Goal: Find specific page/section: Find specific page/section

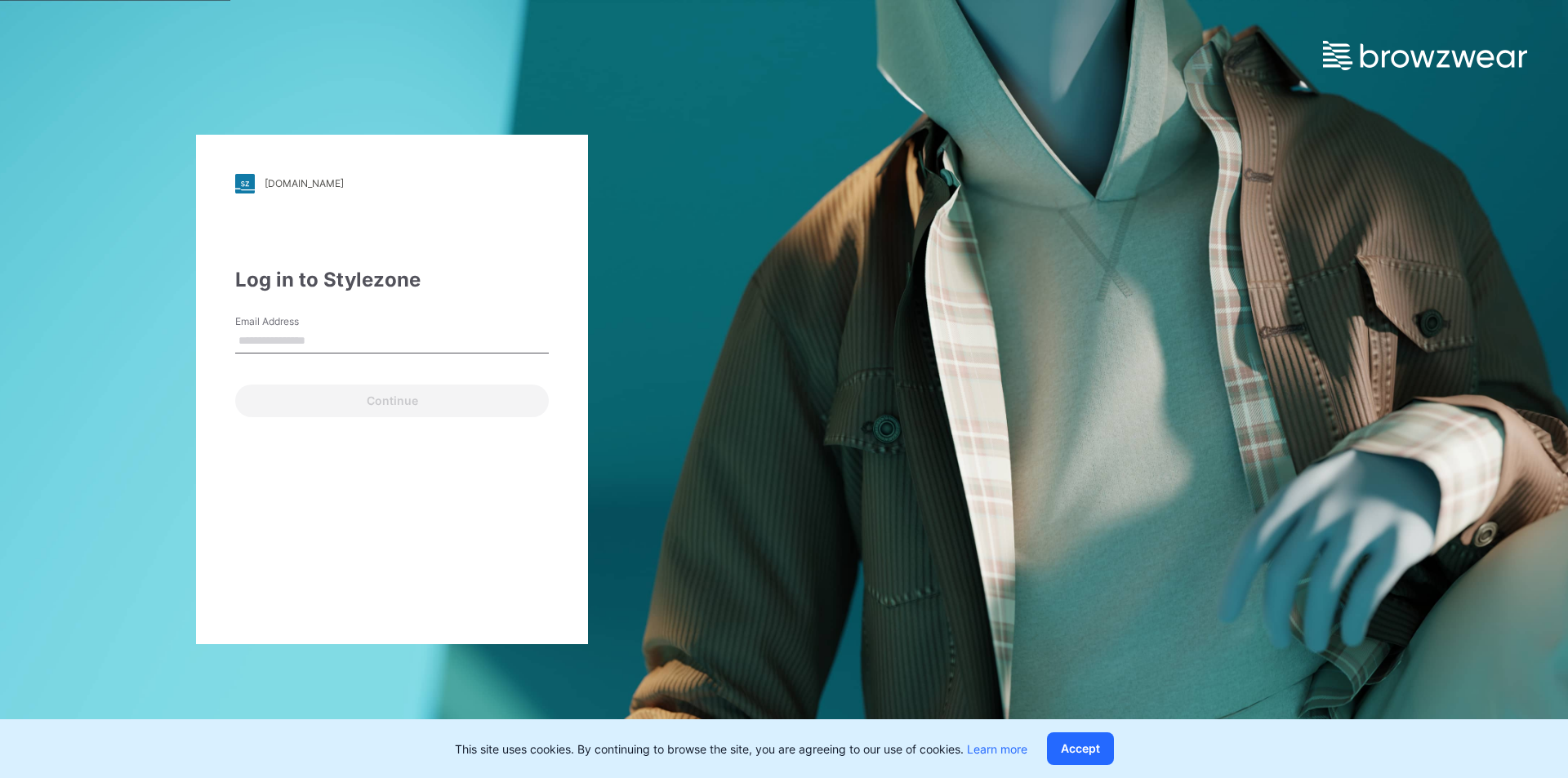
click at [420, 343] on input "Email Address" at bounding box center [392, 341] width 313 height 25
type input "**********"
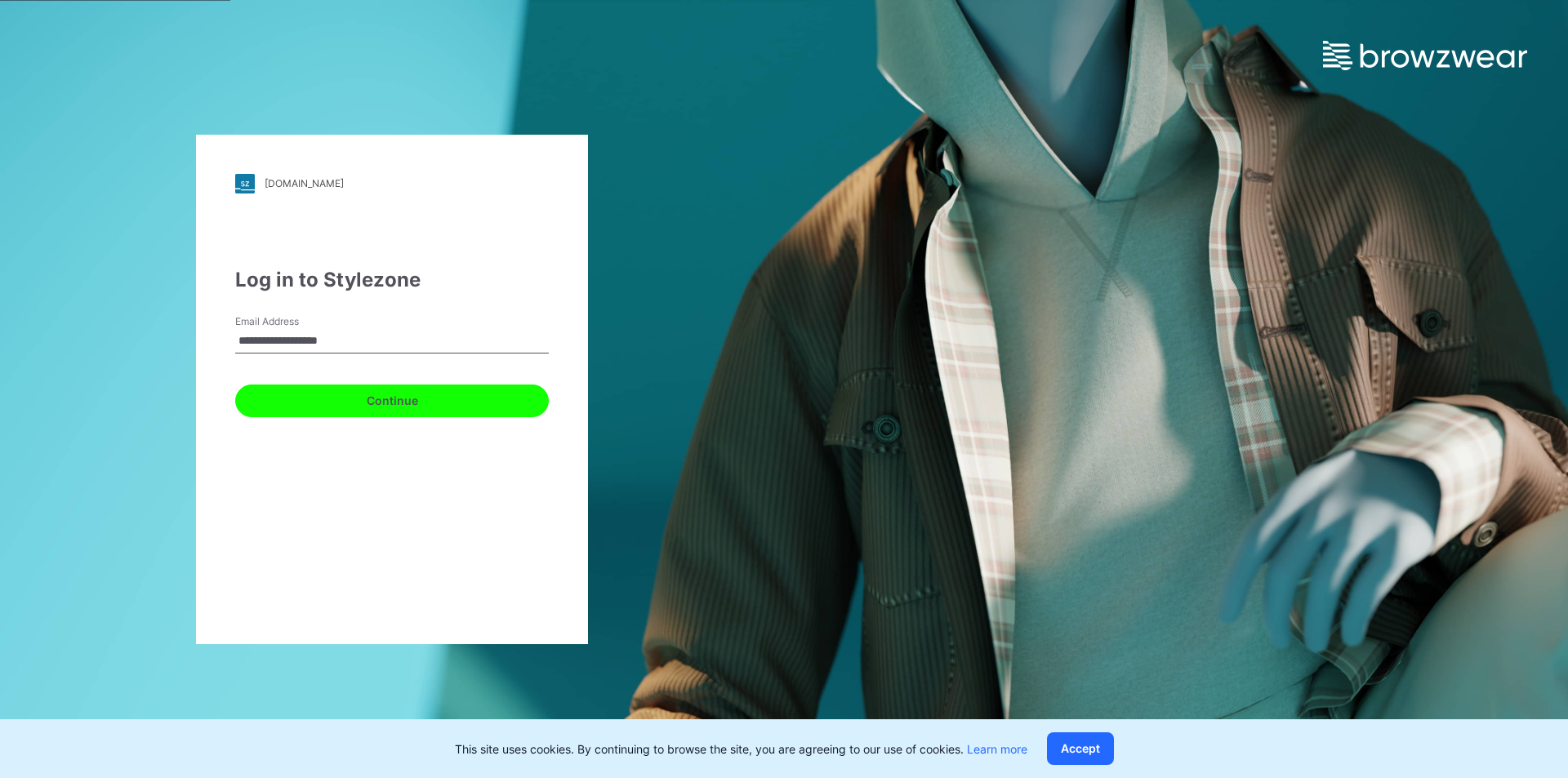
click at [277, 397] on button "Continue" at bounding box center [392, 401] width 313 height 33
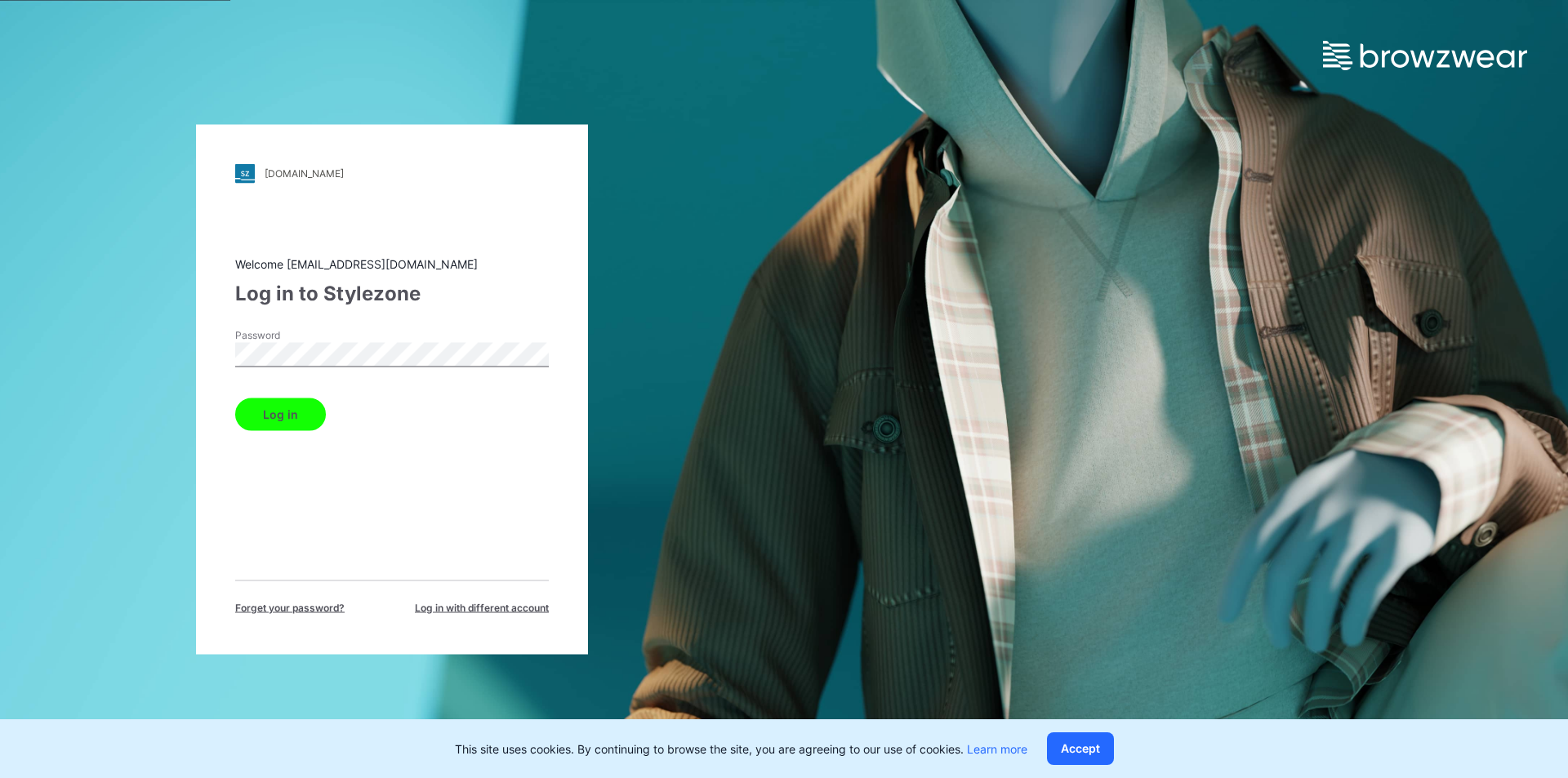
click at [284, 414] on button "Log in" at bounding box center [280, 414] width 91 height 33
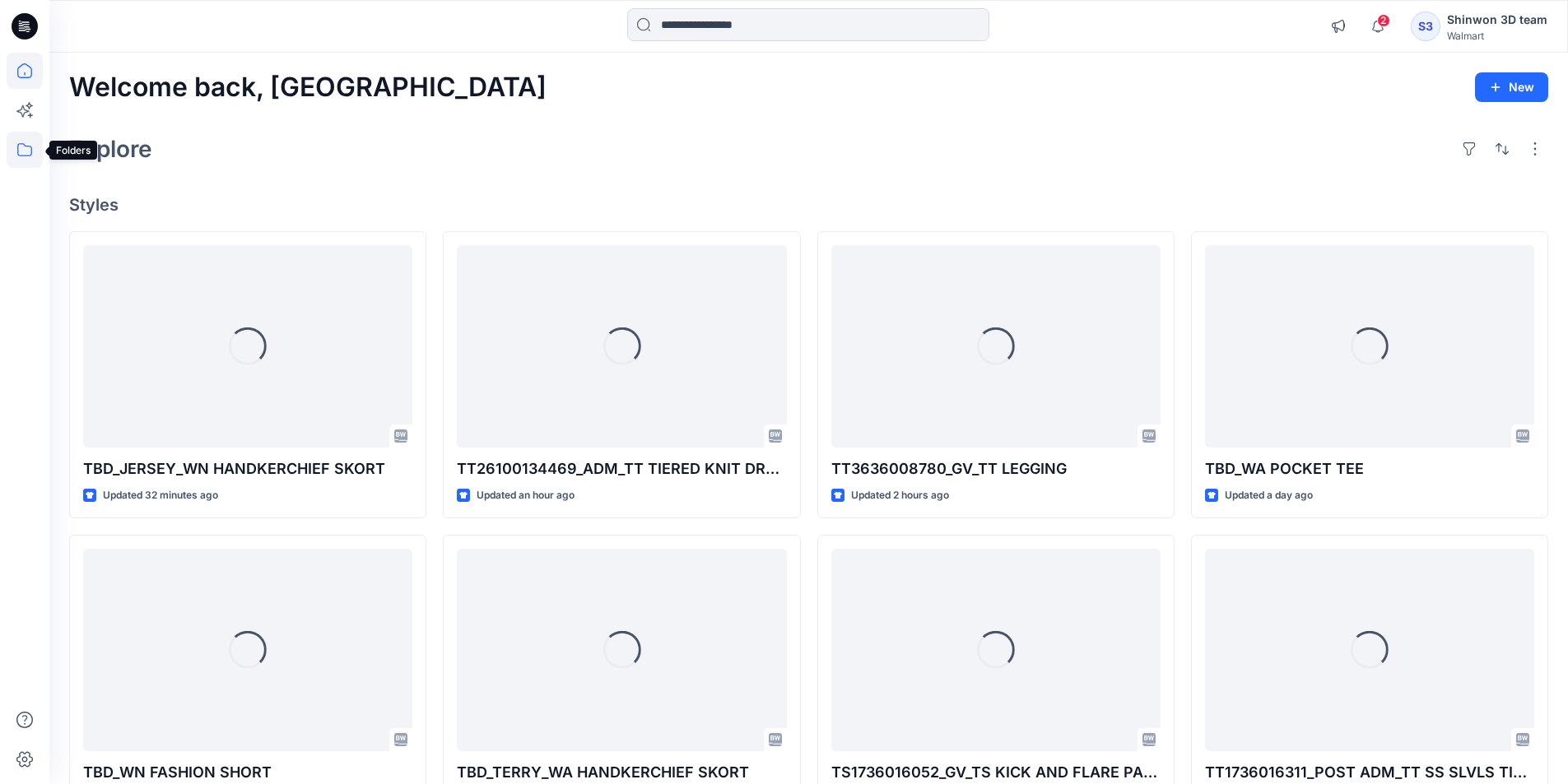
click at [29, 141] on icon at bounding box center [25, 150] width 36 height 36
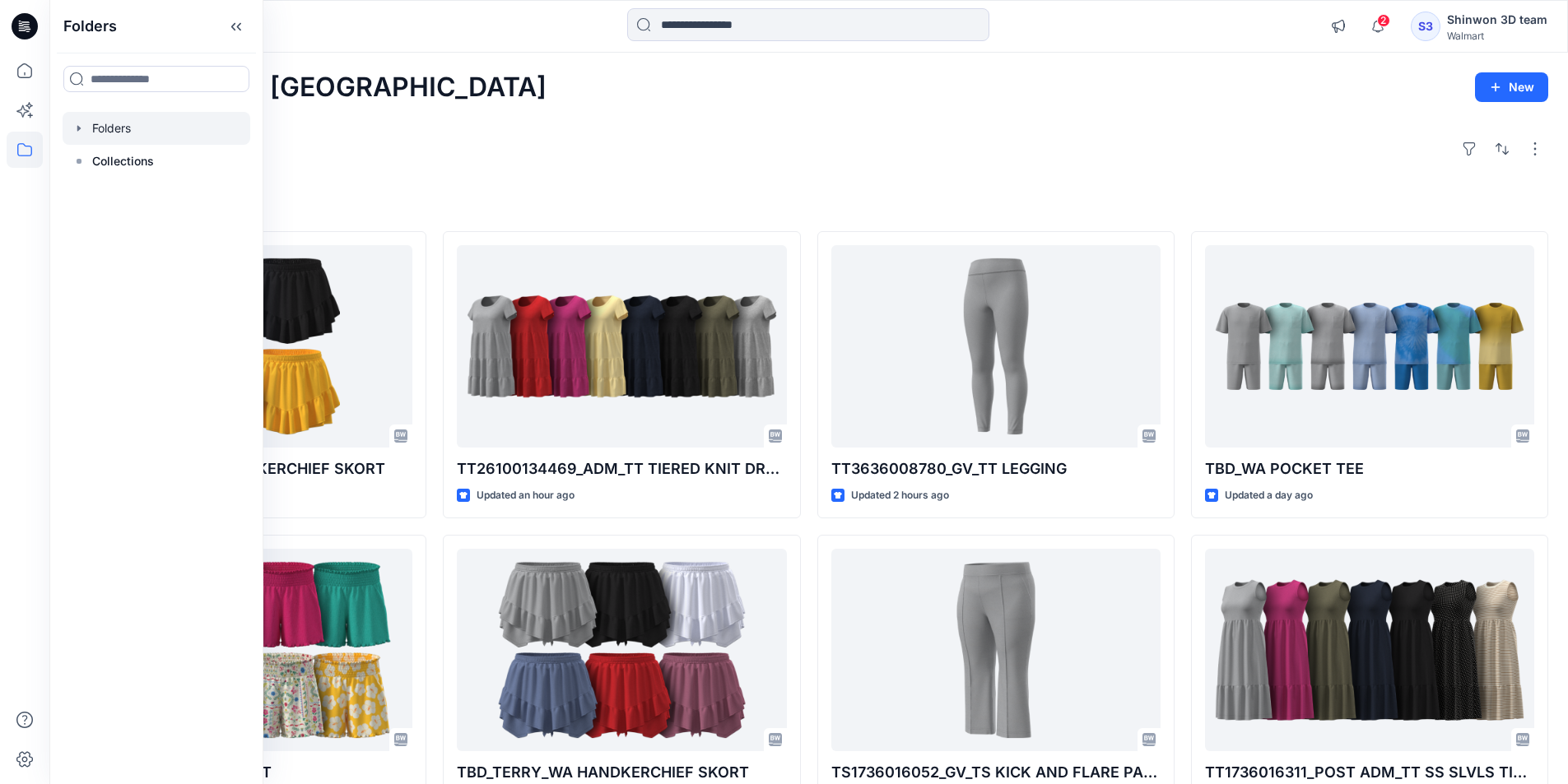
click at [77, 132] on icon "button" at bounding box center [79, 128] width 13 height 13
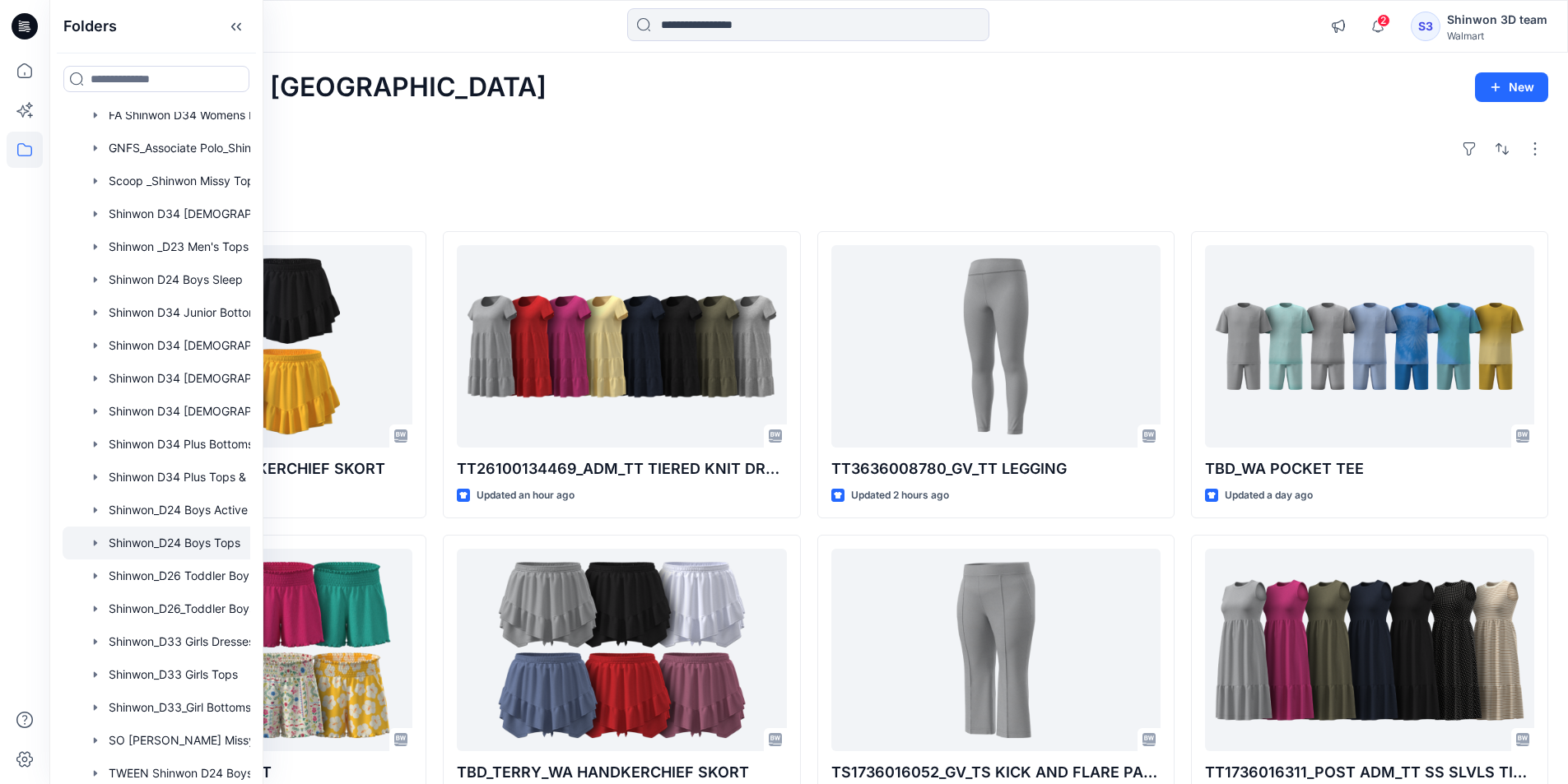
scroll to position [493, 0]
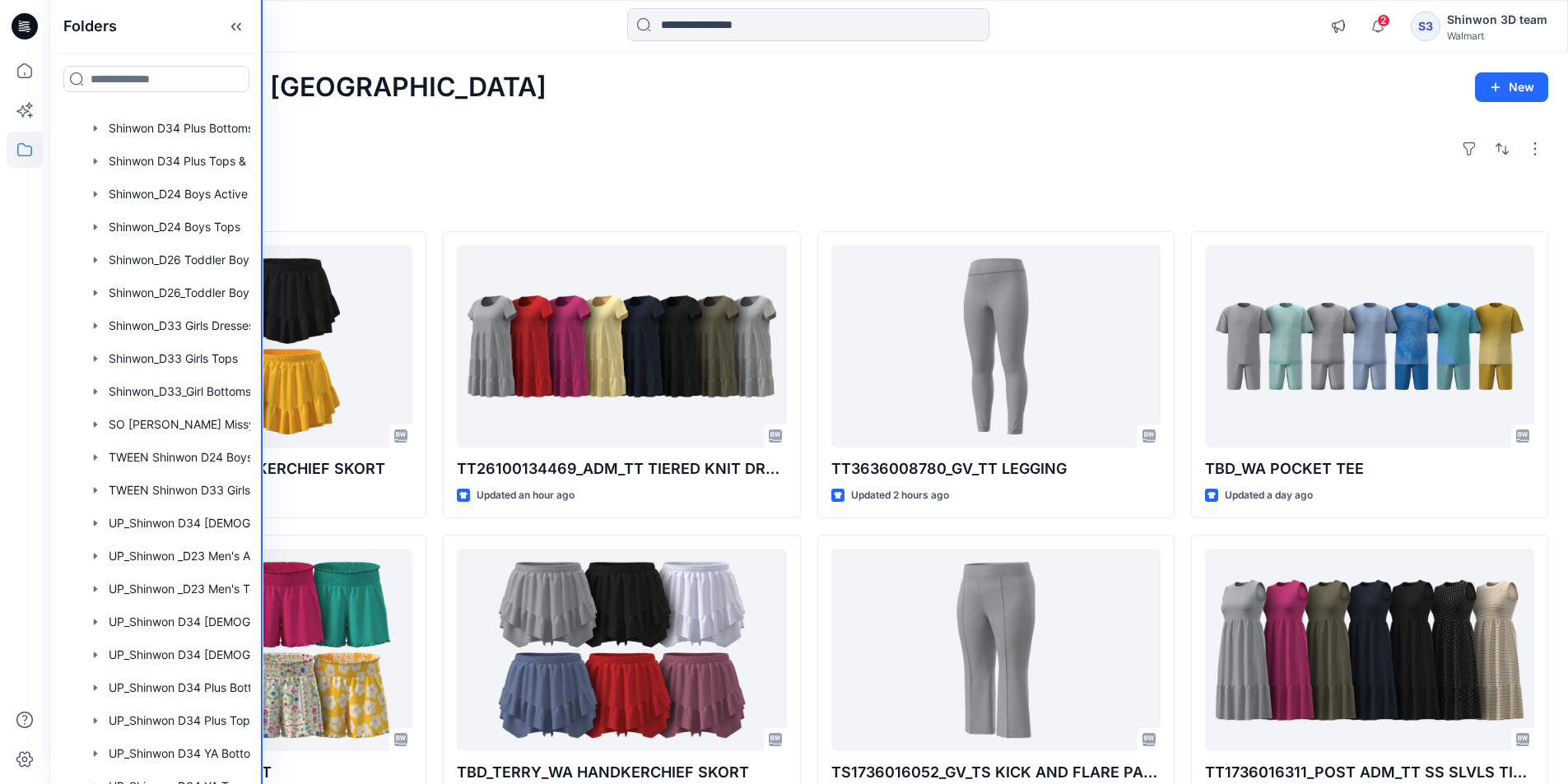
drag, startPoint x: 261, startPoint y: 15, endPoint x: 383, endPoint y: 42, distance: 125.0
click at [383, 42] on div "Folders Folders __chat-60993c6f04e889bebf063f2c-61143f21d7cdd7a6bb478b50 FA Shi…" at bounding box center [784, 602] width 1568 height 1204
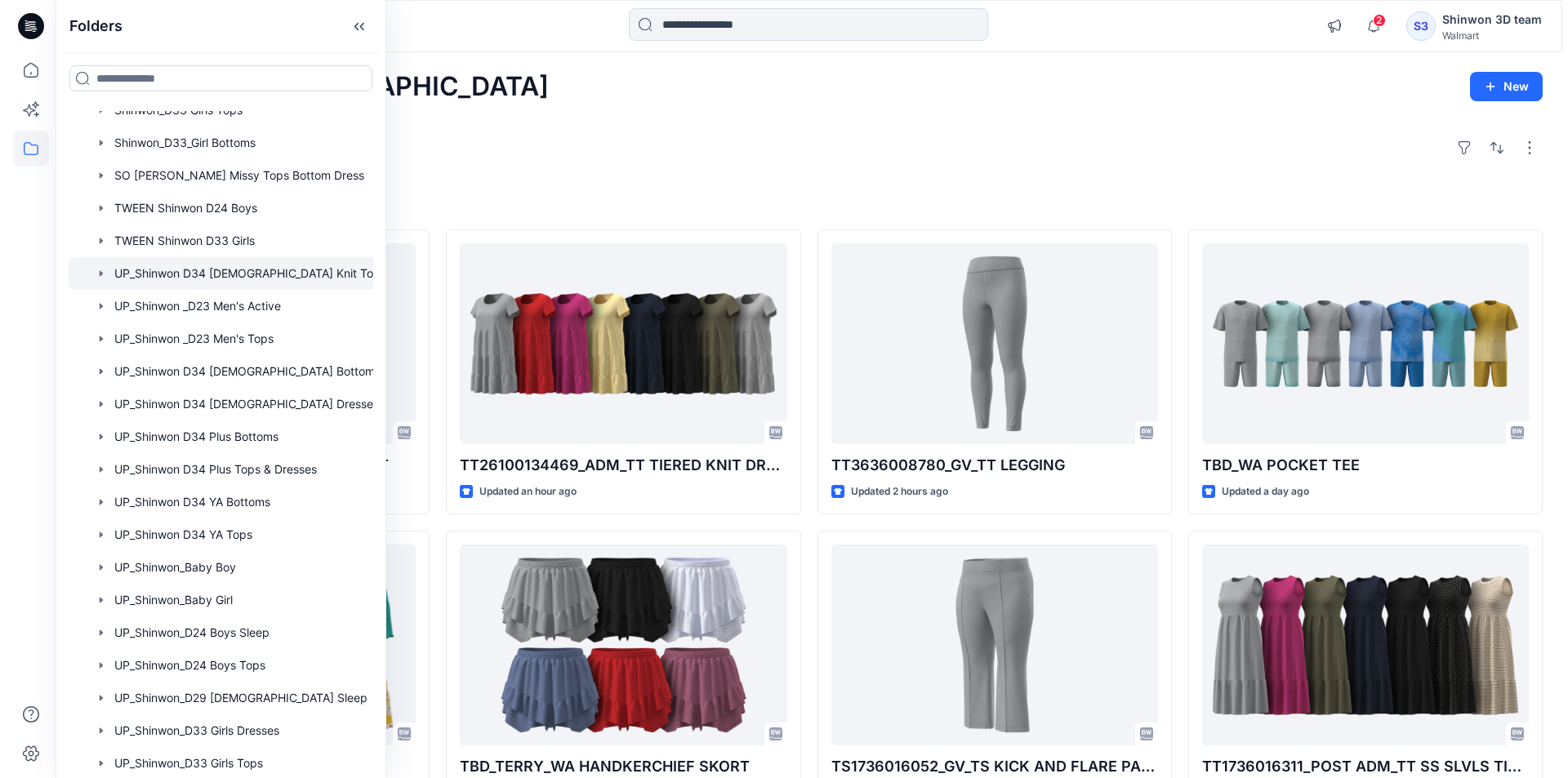
scroll to position [735, 0]
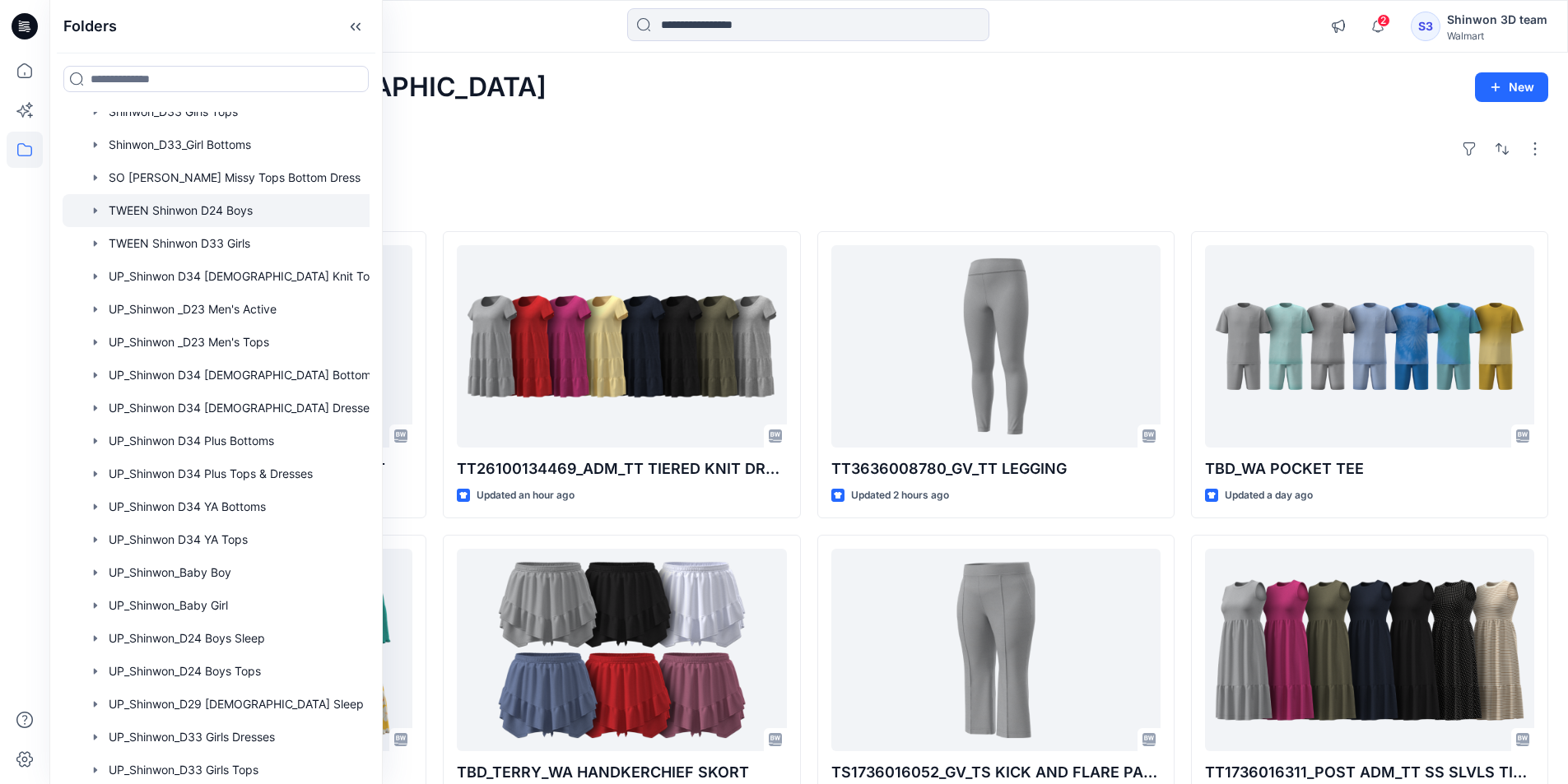
click at [86, 218] on div at bounding box center [238, 210] width 350 height 33
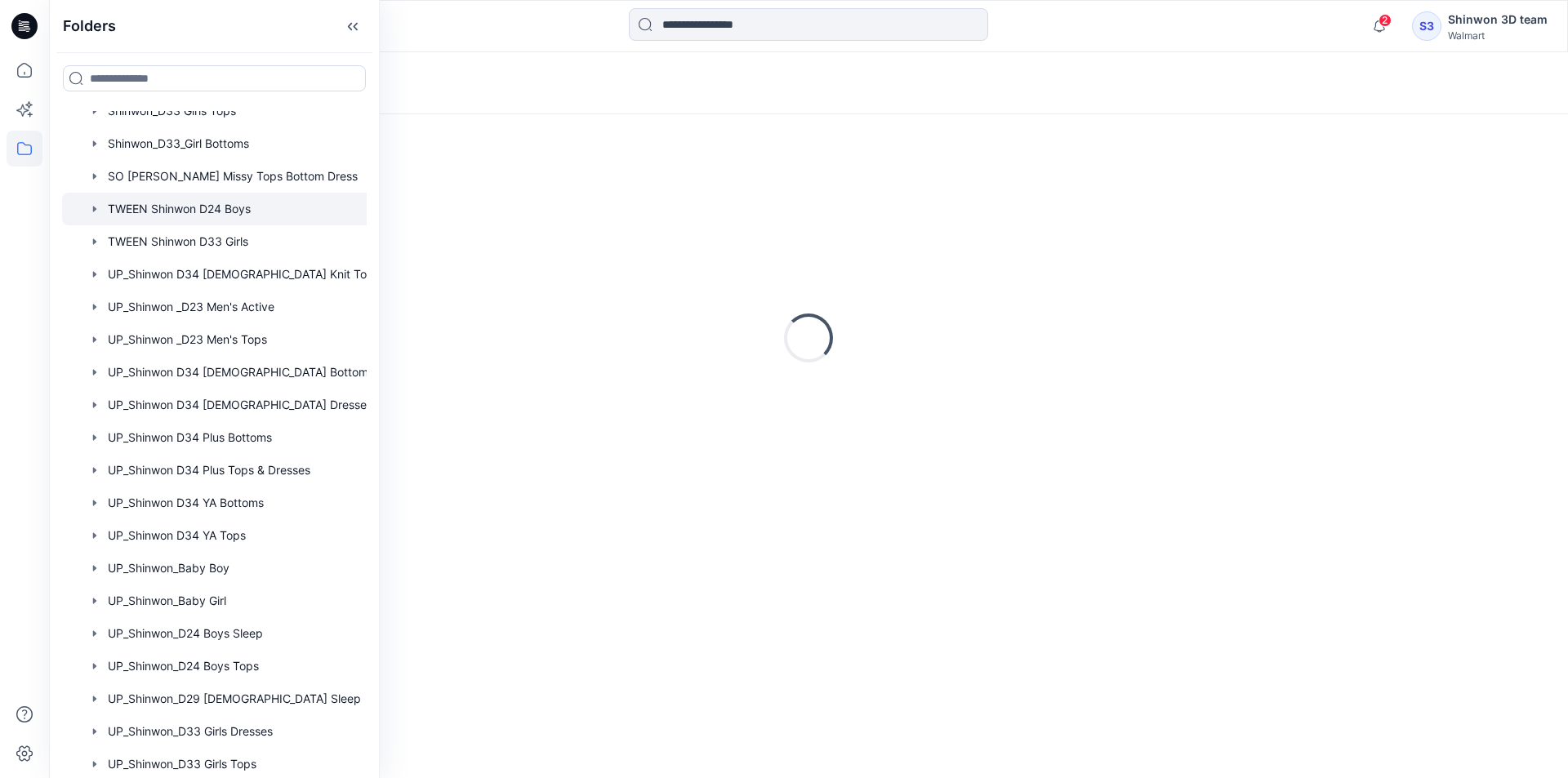
click at [92, 211] on icon "button" at bounding box center [94, 209] width 13 height 13
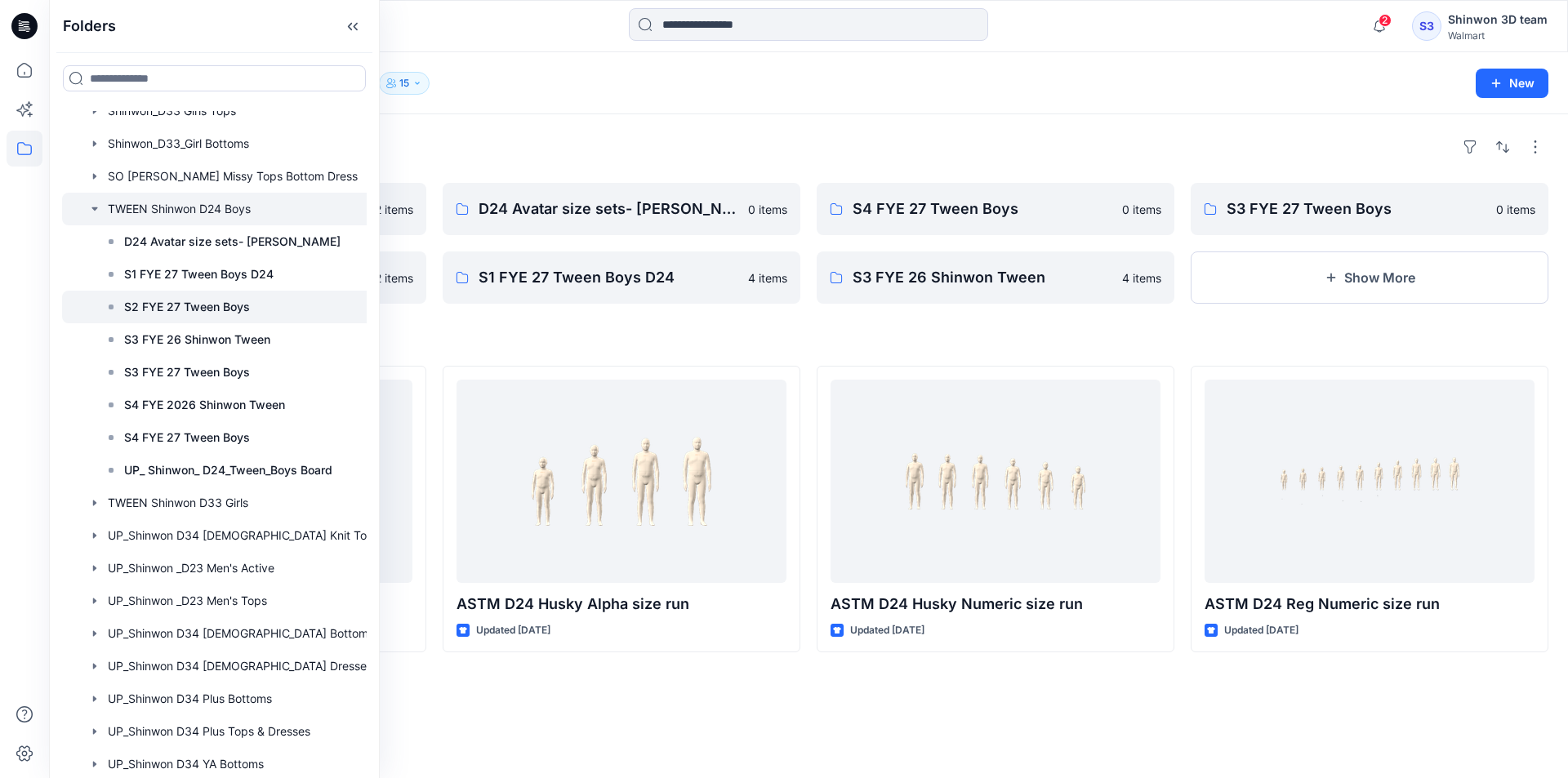
click at [156, 306] on p "S2 FYE 27 Tween Boys" at bounding box center [187, 306] width 125 height 20
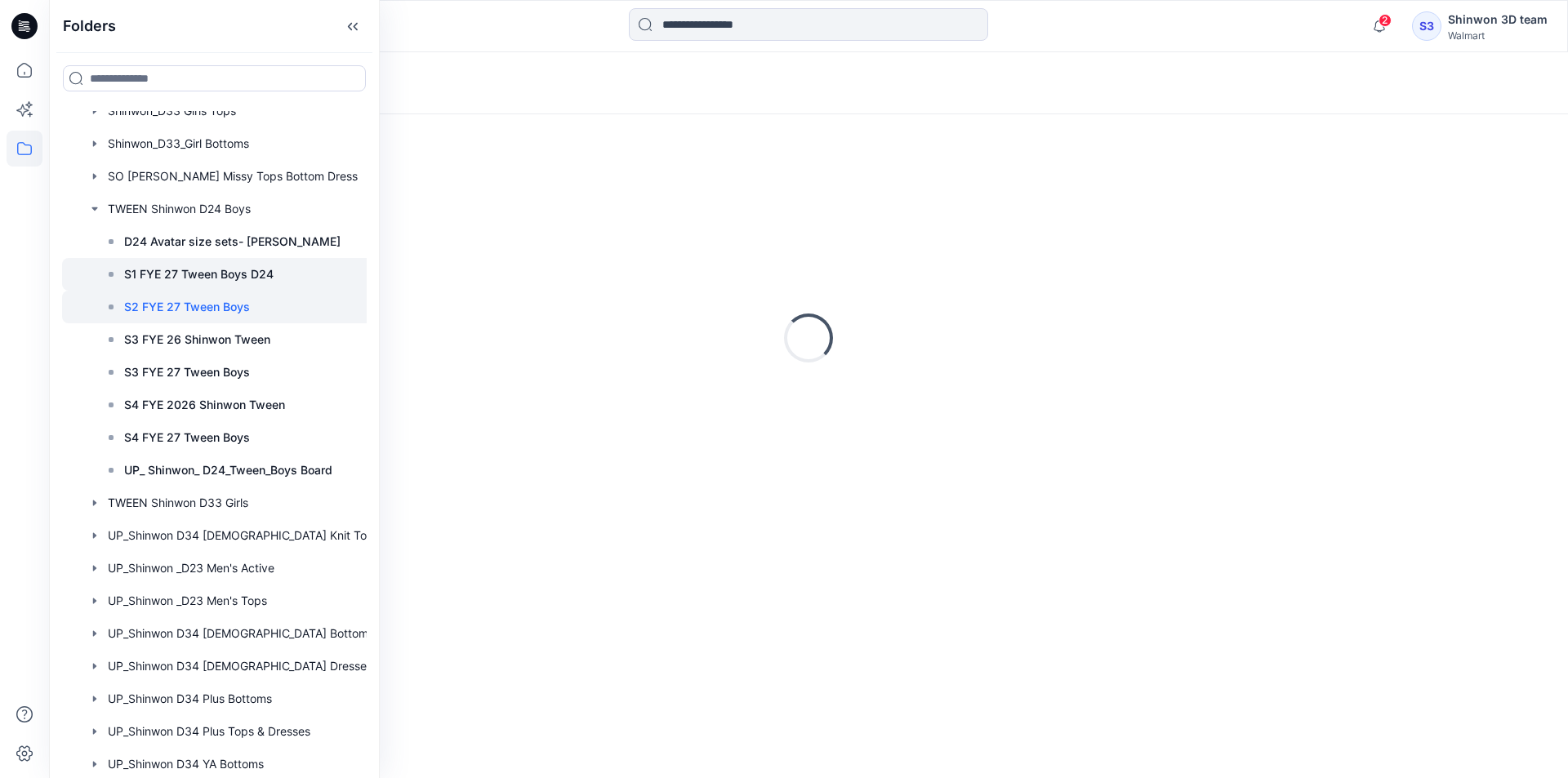
click at [158, 267] on p "S1 FYE 27 Tween Boys D24" at bounding box center [199, 273] width 149 height 20
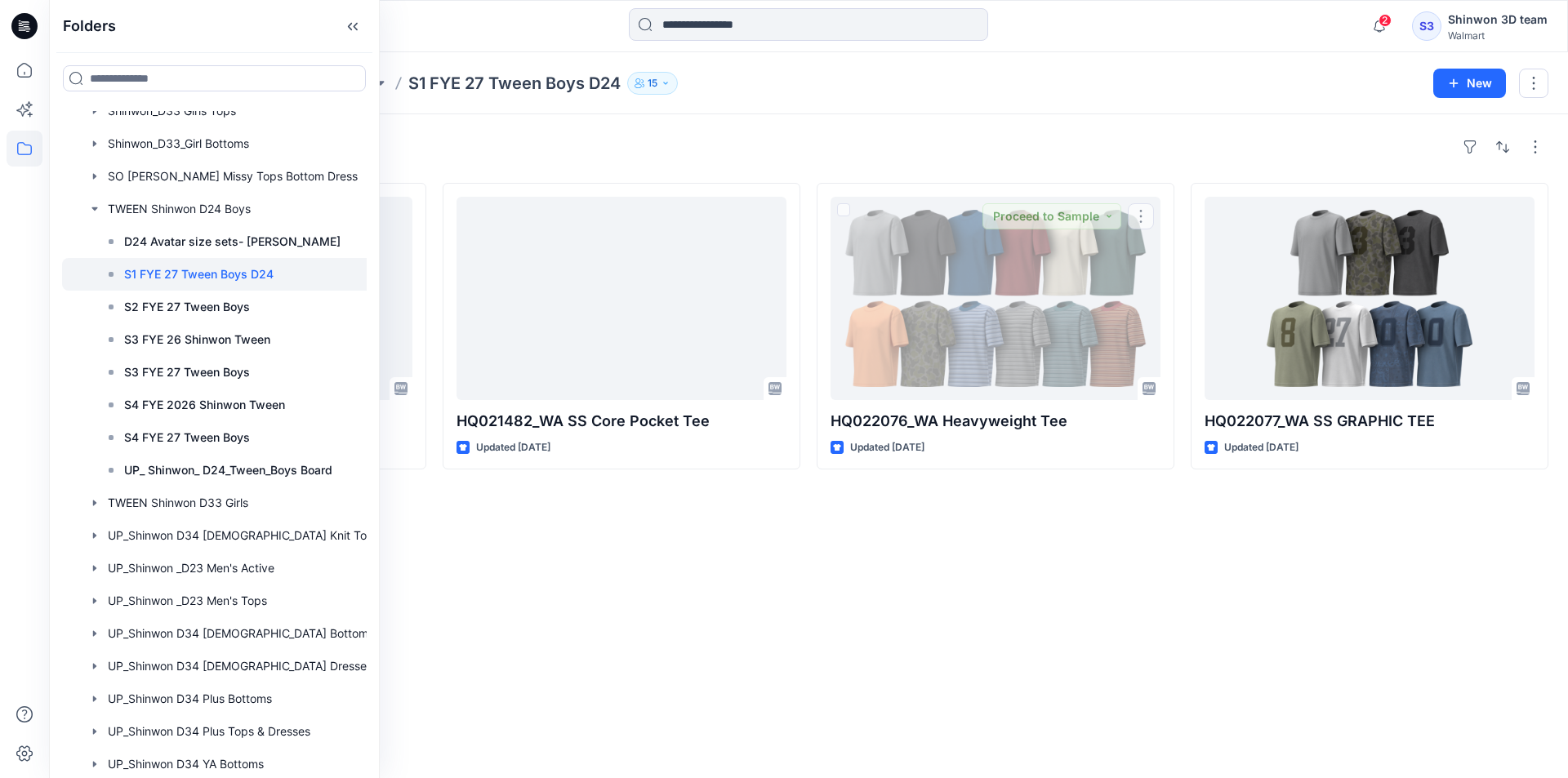
click at [817, 525] on div "Styles Loading... HQ022077_WA LS Twofer Tee Updated [DATE] HQ021482_WA SS Core …" at bounding box center [809, 446] width 1519 height 664
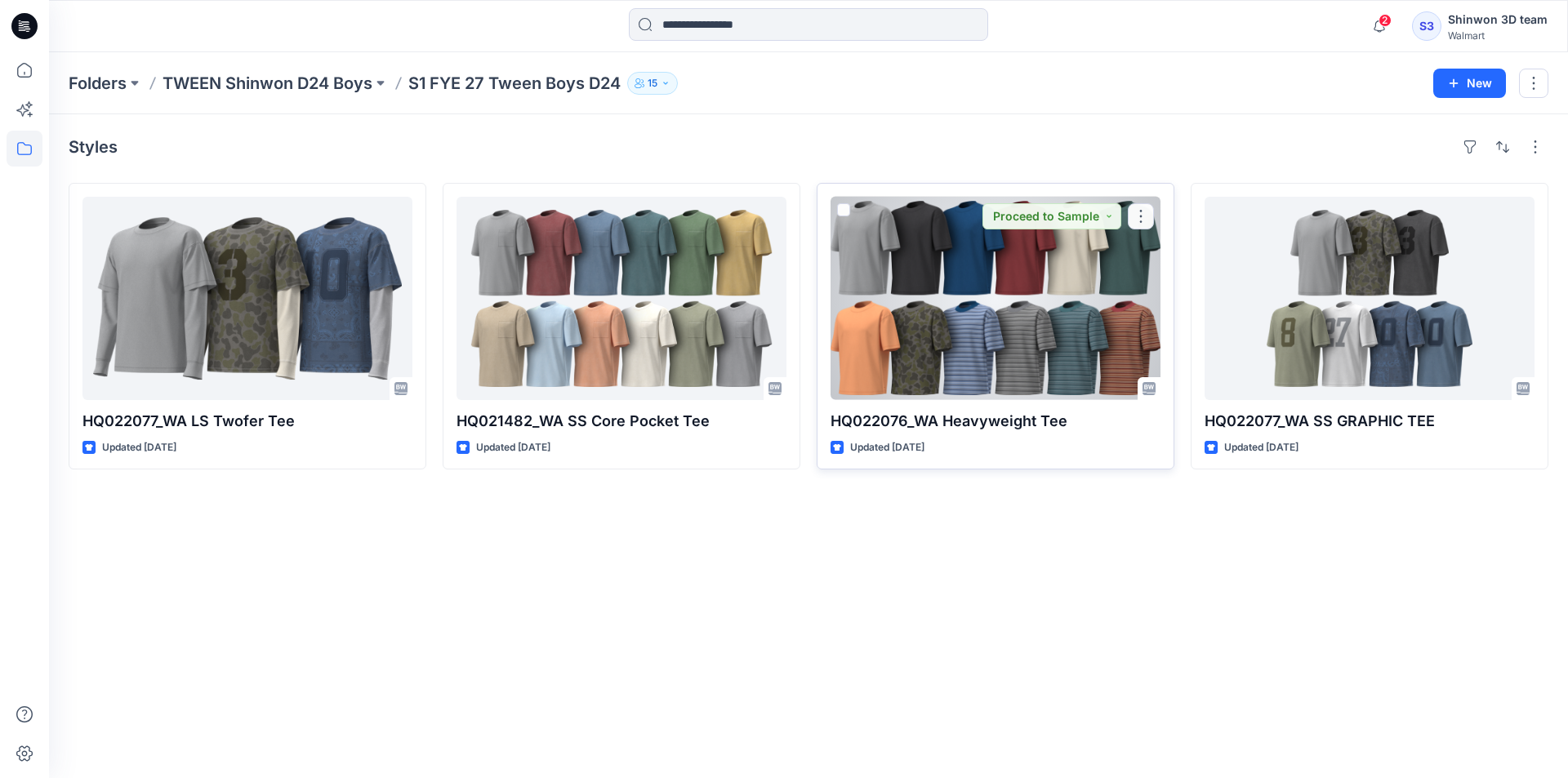
click at [1134, 277] on div at bounding box center [995, 299] width 330 height 204
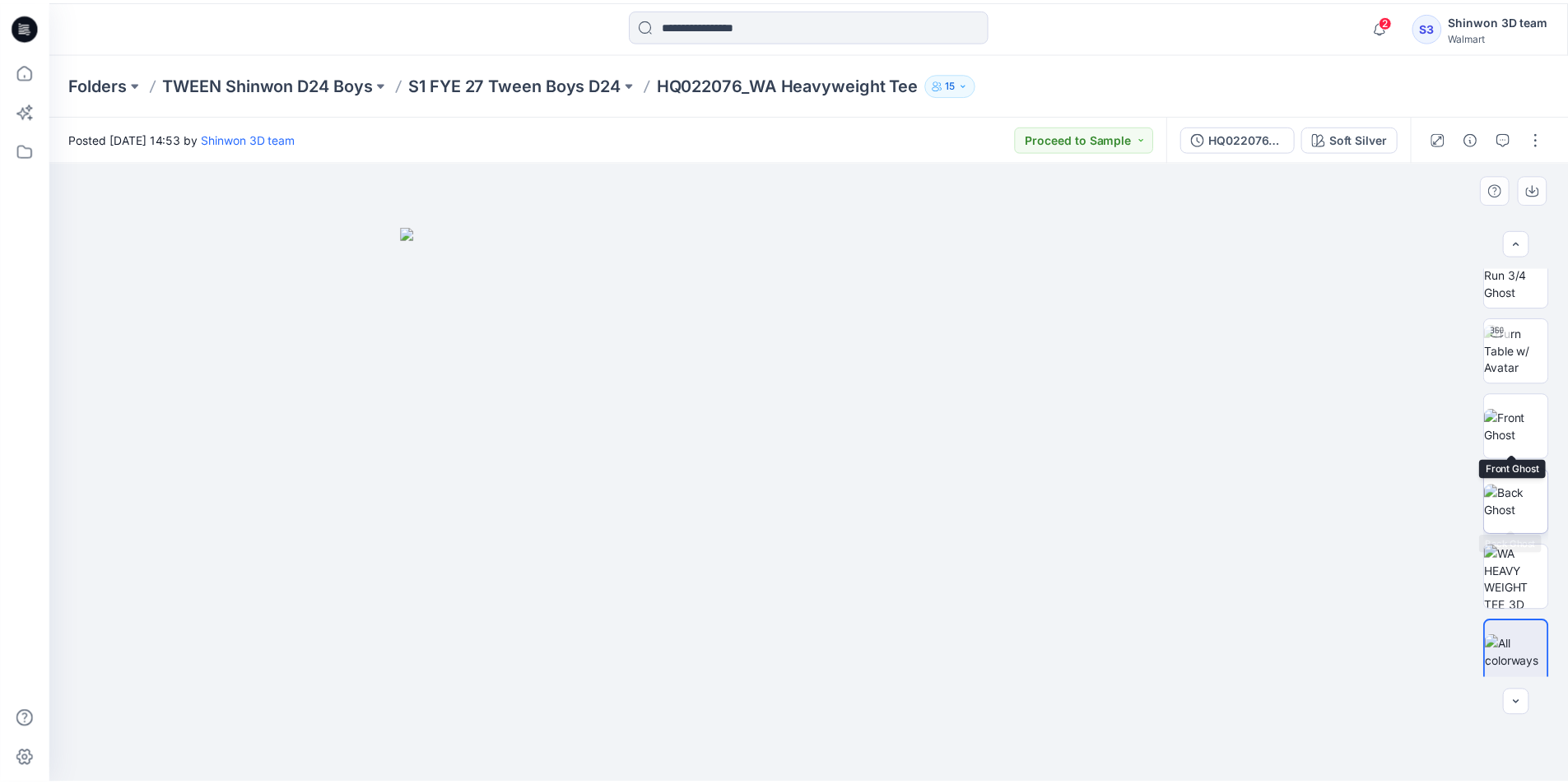
scroll to position [33, 0]
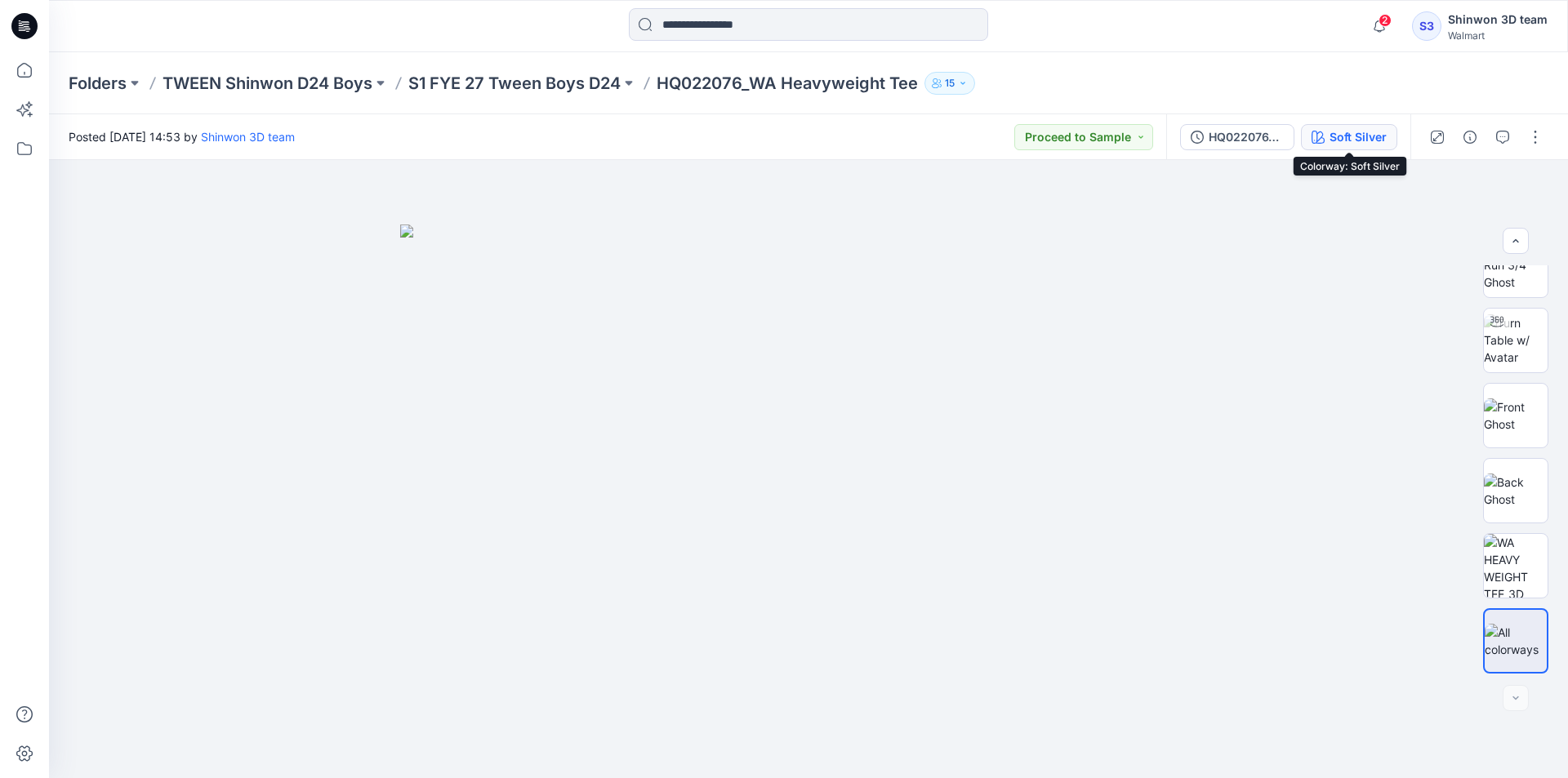
click at [1326, 129] on button "Soft Silver" at bounding box center [1349, 138] width 96 height 26
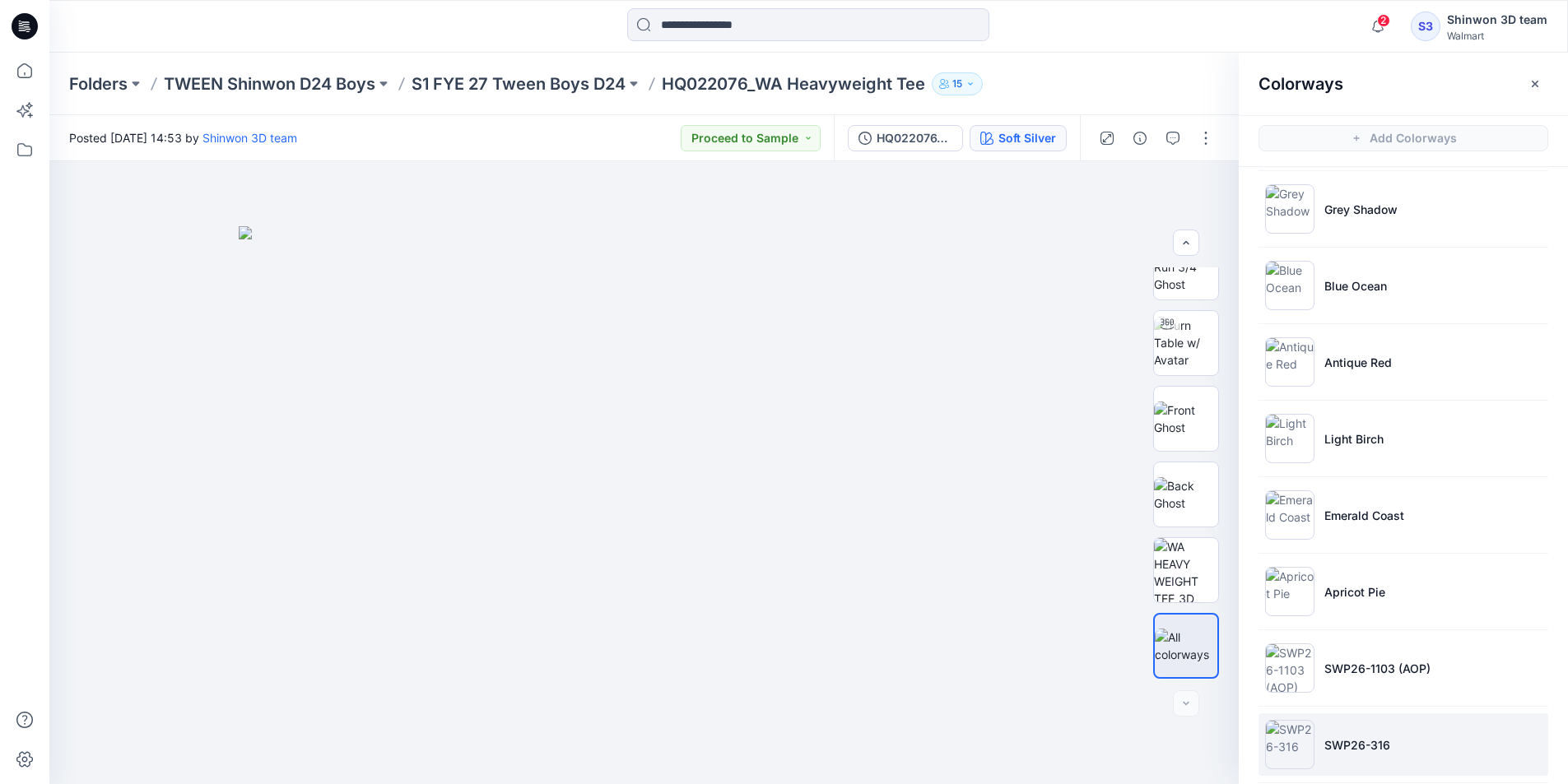
scroll to position [328, 0]
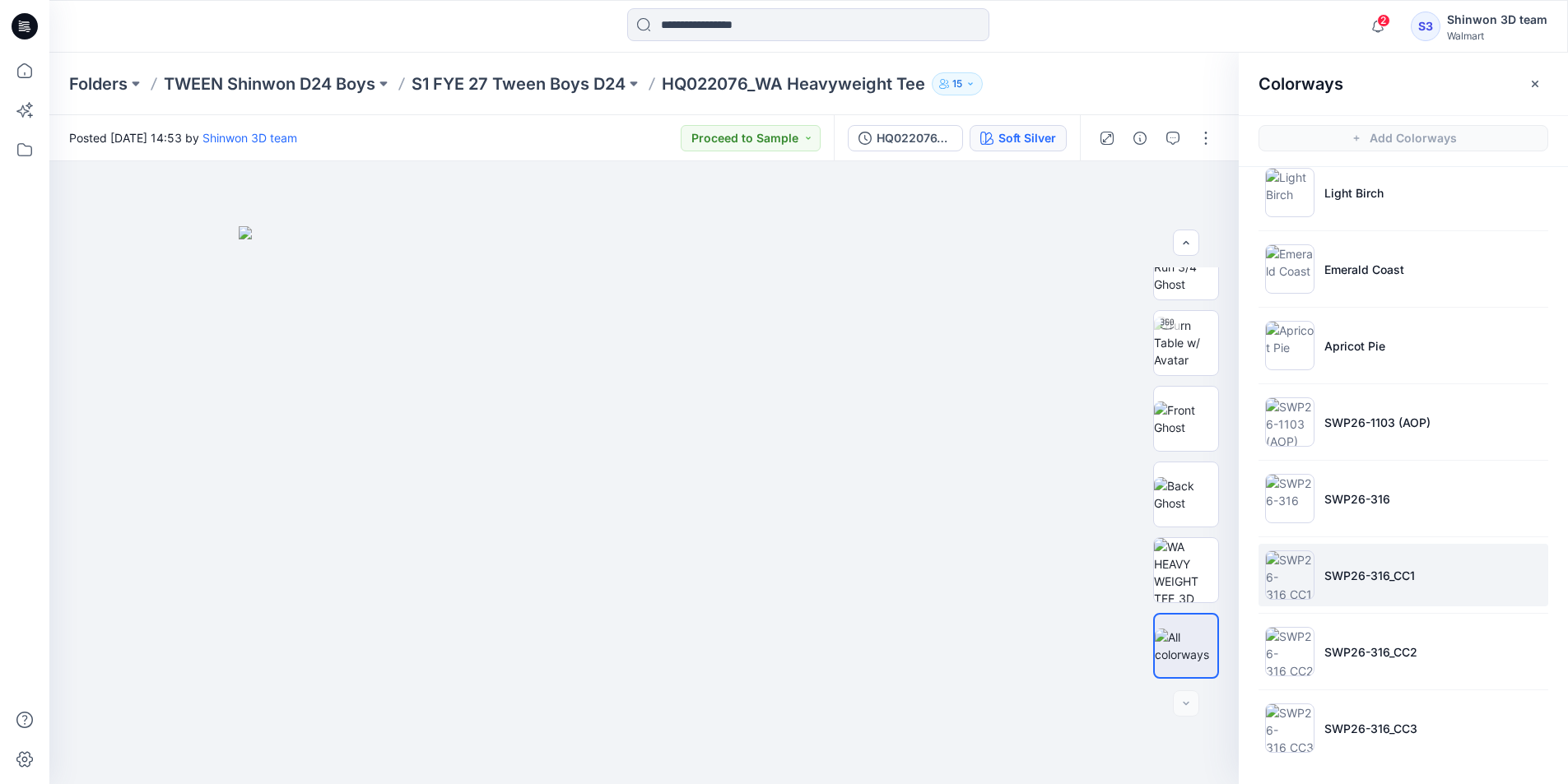
click at [1341, 569] on p "SWP26-316_CC1" at bounding box center [1369, 575] width 90 height 17
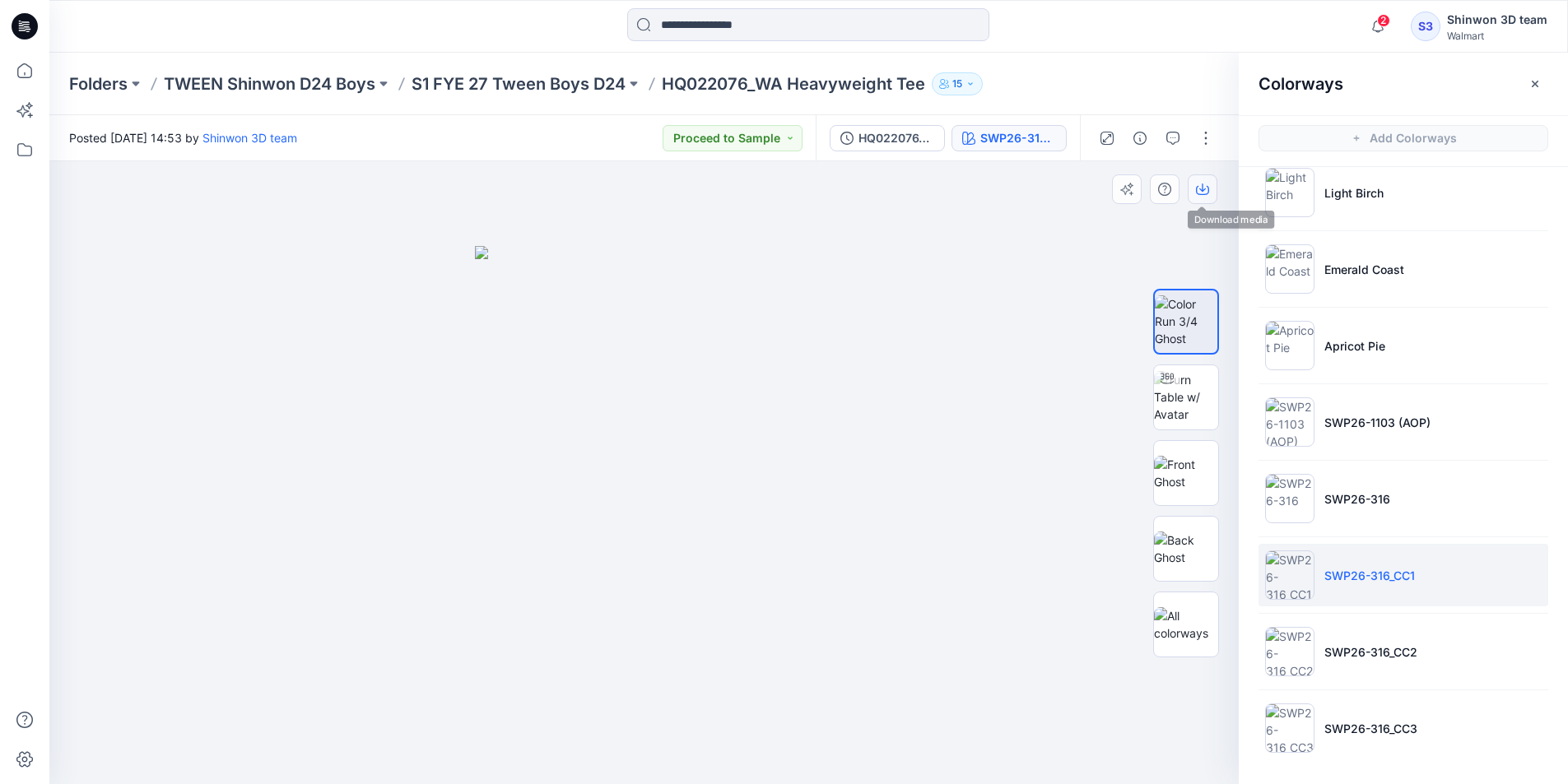
click at [1204, 178] on button "button" at bounding box center [1202, 189] width 29 height 29
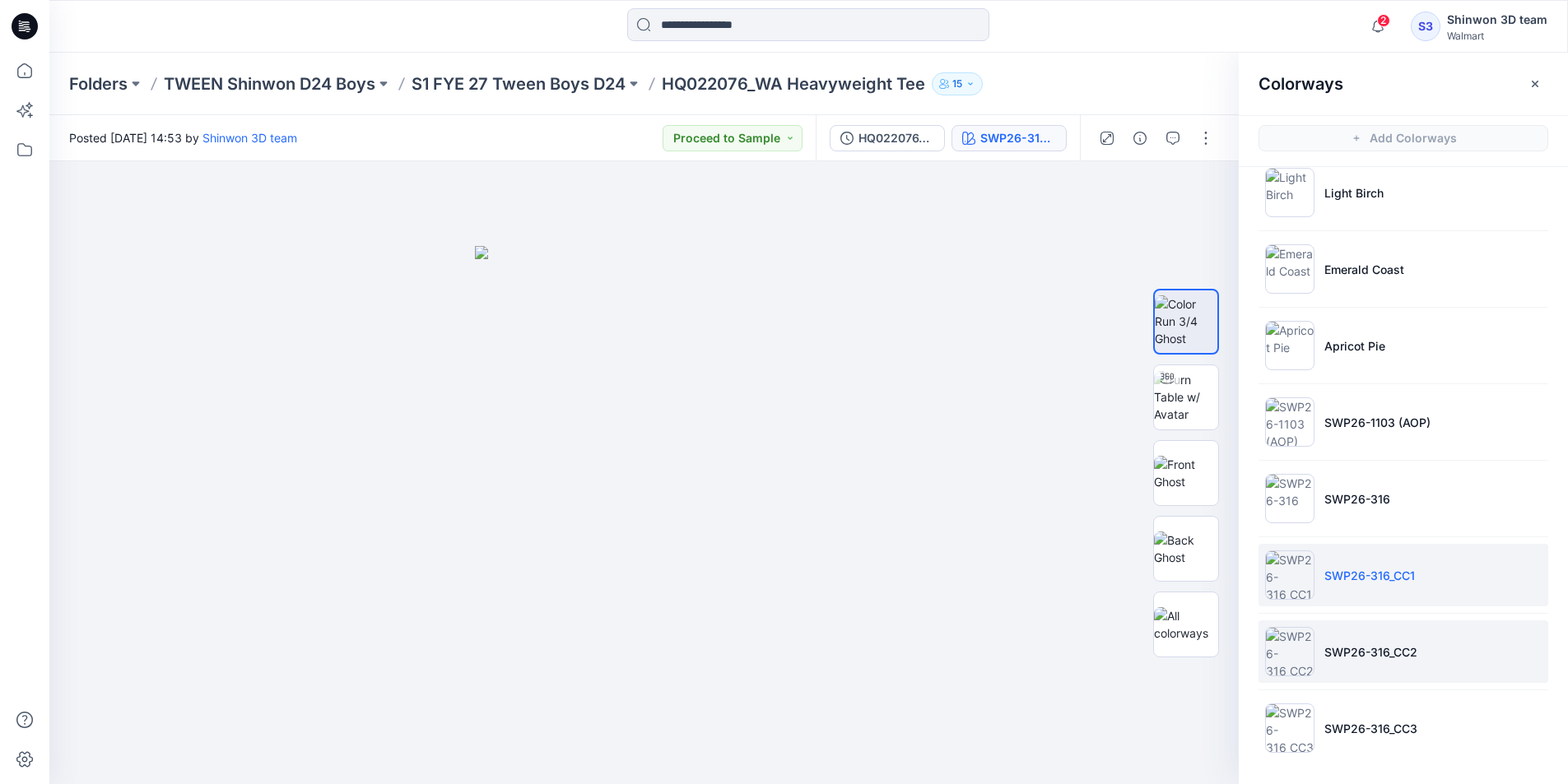
click at [1351, 641] on li "SWP26-316_CC2" at bounding box center [1403, 652] width 290 height 63
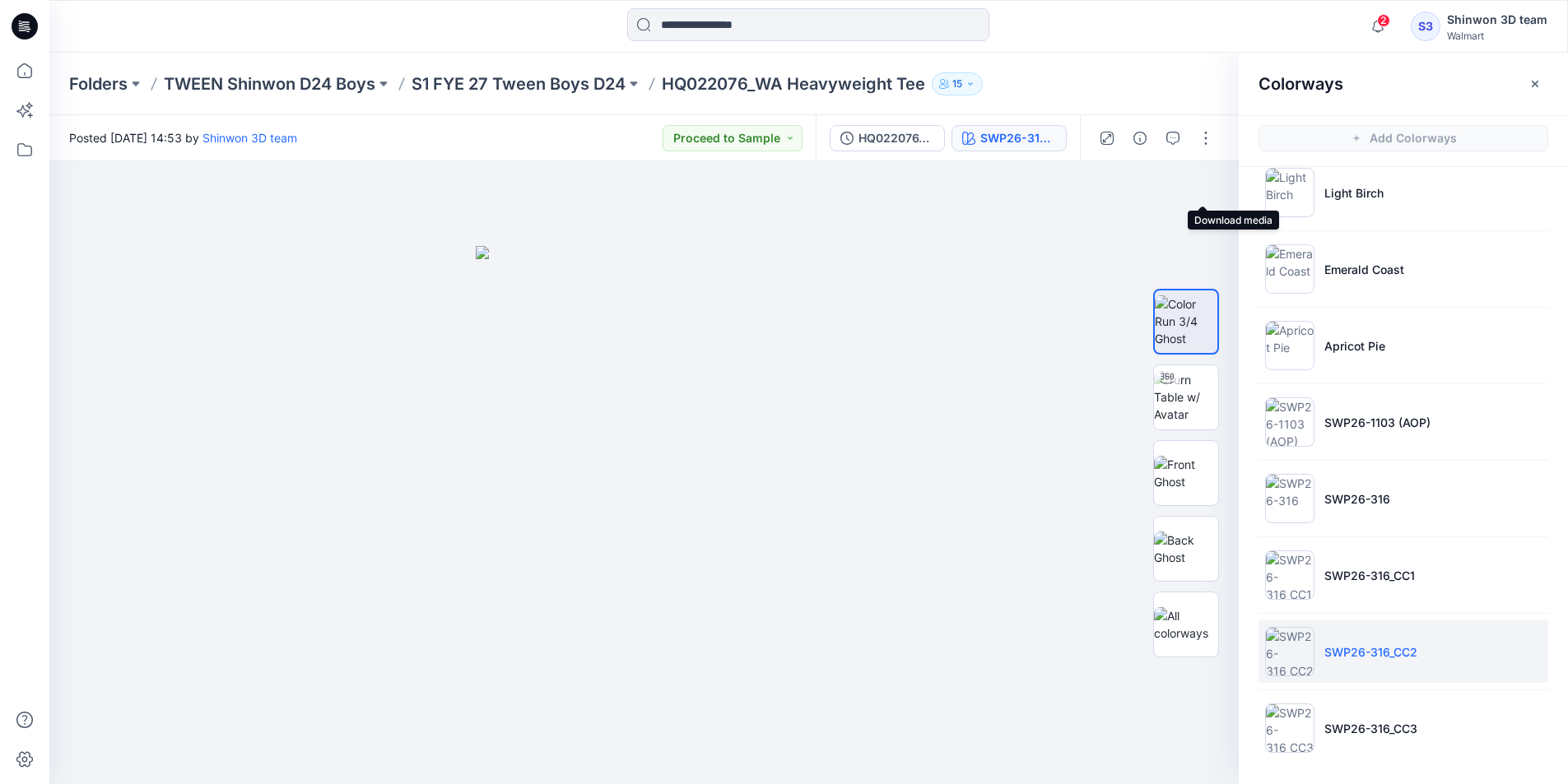
drag, startPoint x: 1195, startPoint y: 182, endPoint x: 1307, endPoint y: 143, distance: 118.6
click at [0, 0] on button "button" at bounding box center [0, 0] width 0 height 0
